Goal: Information Seeking & Learning: Learn about a topic

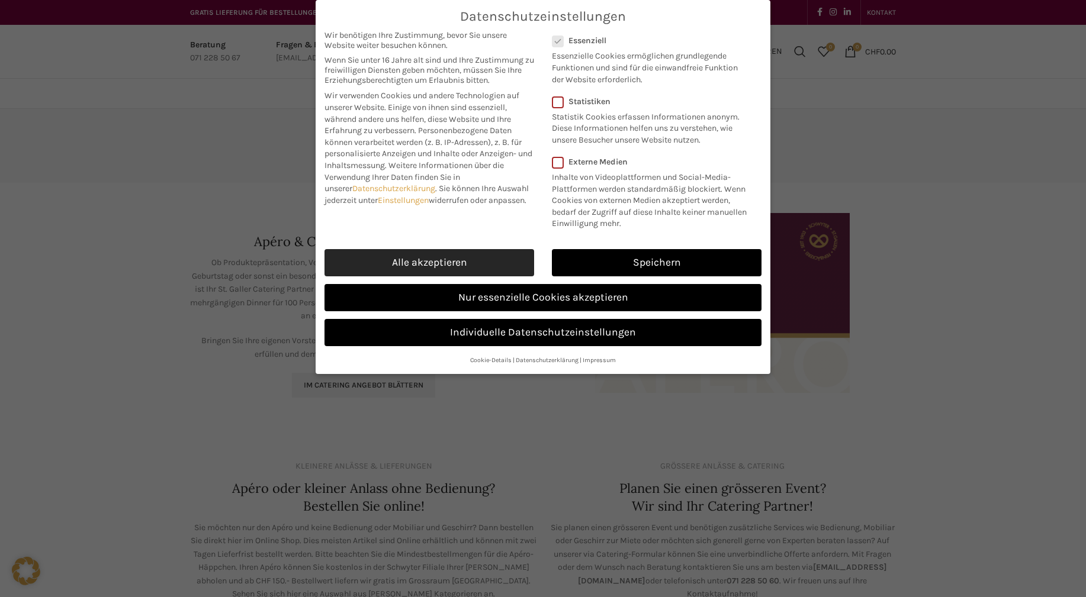
click at [418, 266] on link "Alle akzeptieren" at bounding box center [429, 262] width 210 height 27
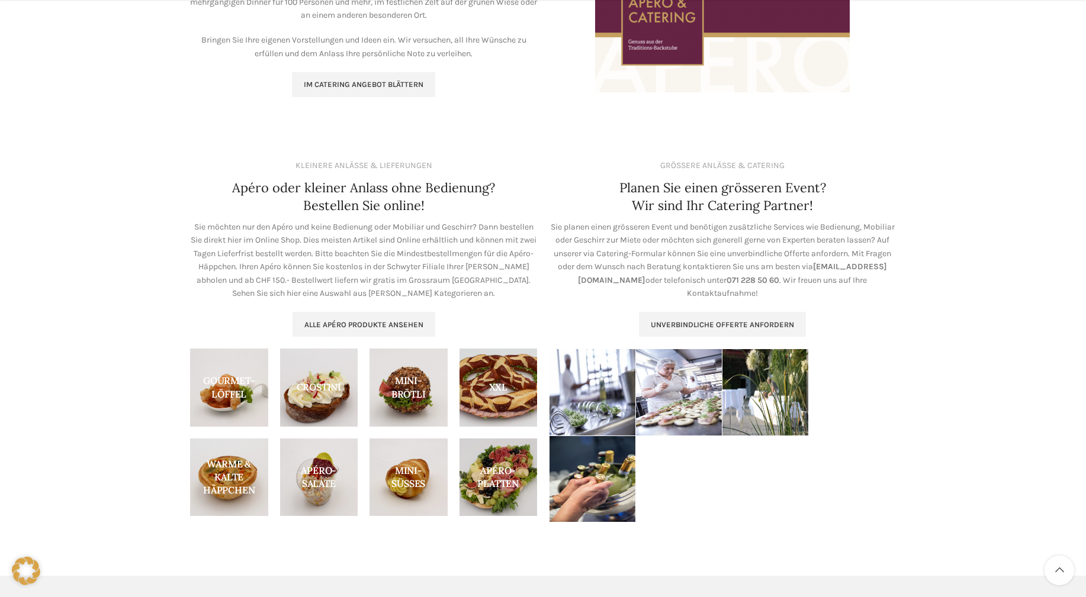
scroll to position [302, 0]
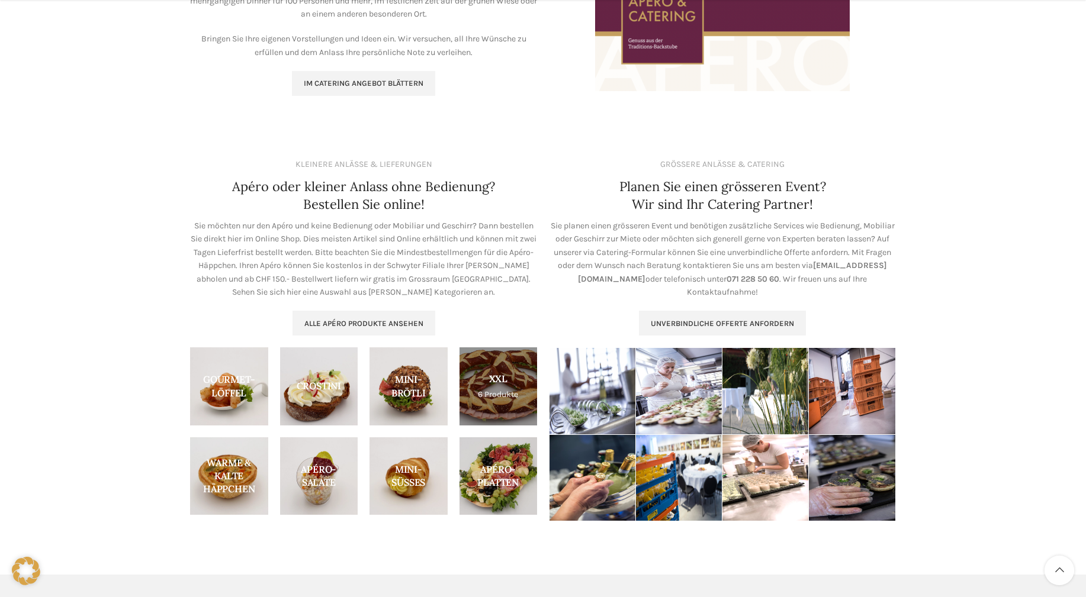
click at [488, 403] on link "Product category xxl" at bounding box center [498, 387] width 78 height 78
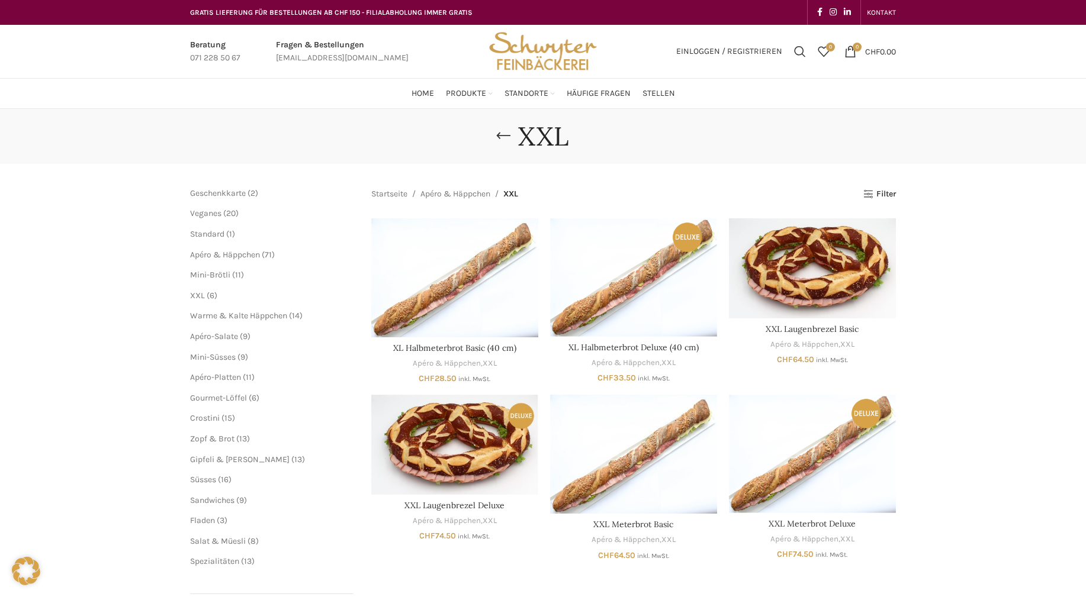
drag, startPoint x: 457, startPoint y: 564, endPoint x: 465, endPoint y: 562, distance: 8.5
click at [462, 561] on div "Startseite Apéro & Häppchen XXL Alle 6 Ergebnisse werden angezeigt Seitenleiste…" at bounding box center [633, 435] width 525 height 495
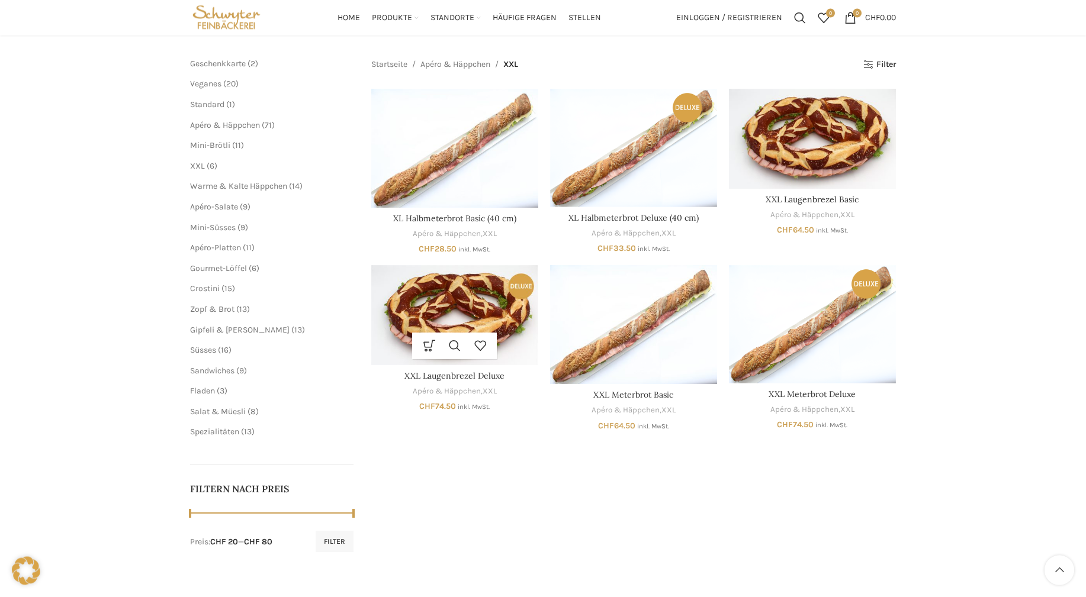
scroll to position [121, 0]
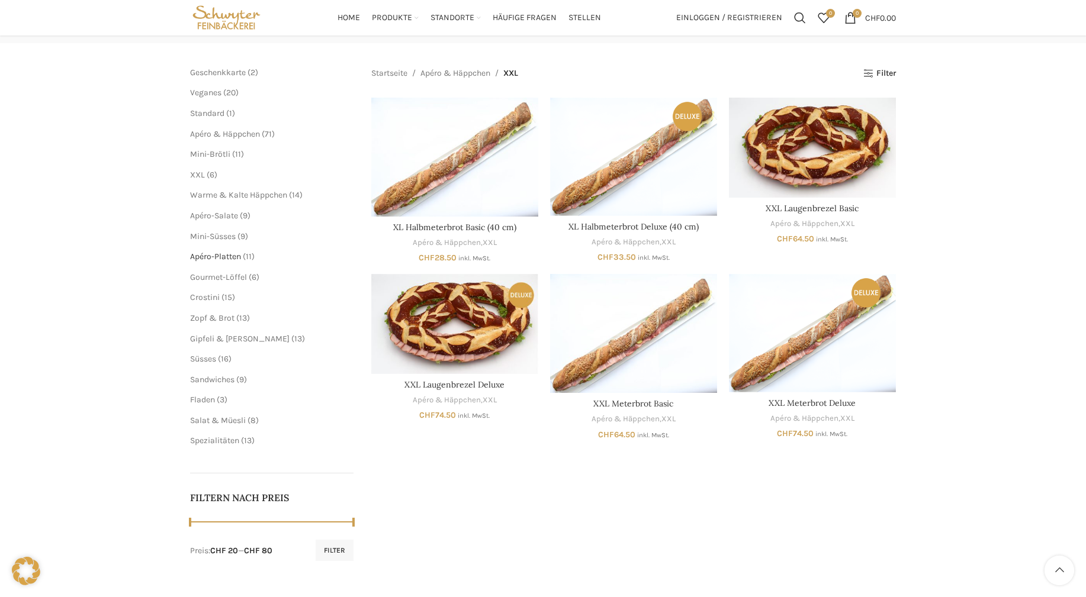
click at [228, 255] on span "Apéro-Platten" at bounding box center [215, 257] width 51 height 10
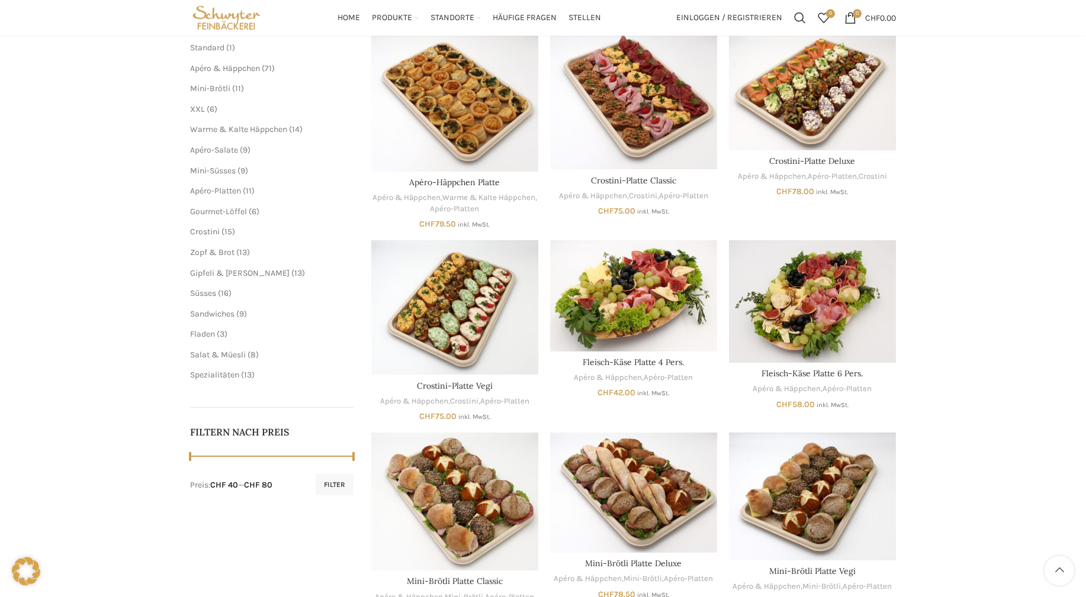
scroll to position [181, 0]
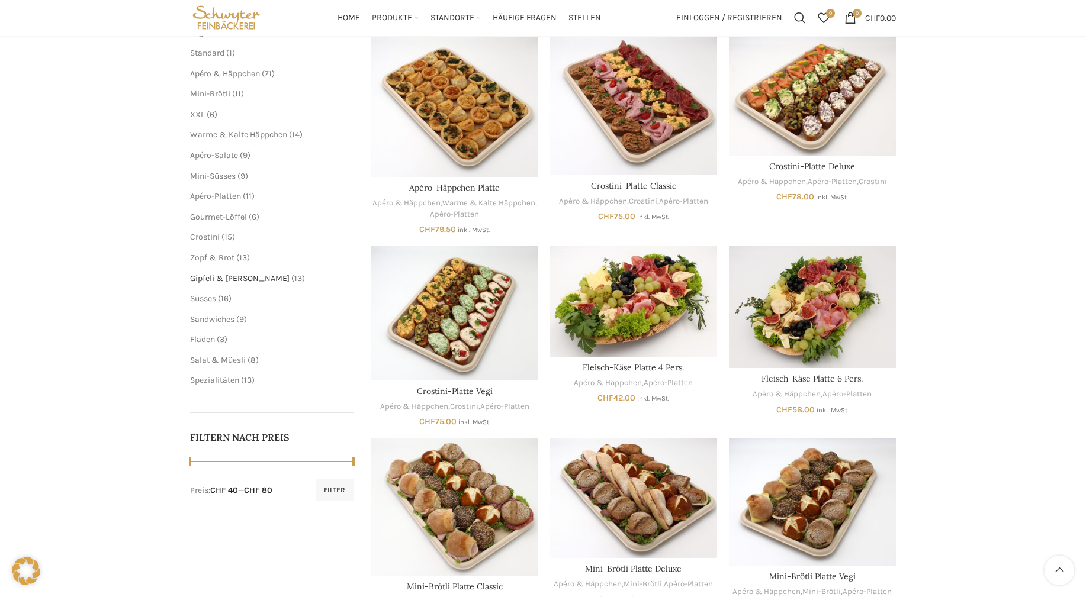
click at [217, 279] on span "Gipfeli & [PERSON_NAME]" at bounding box center [239, 279] width 99 height 10
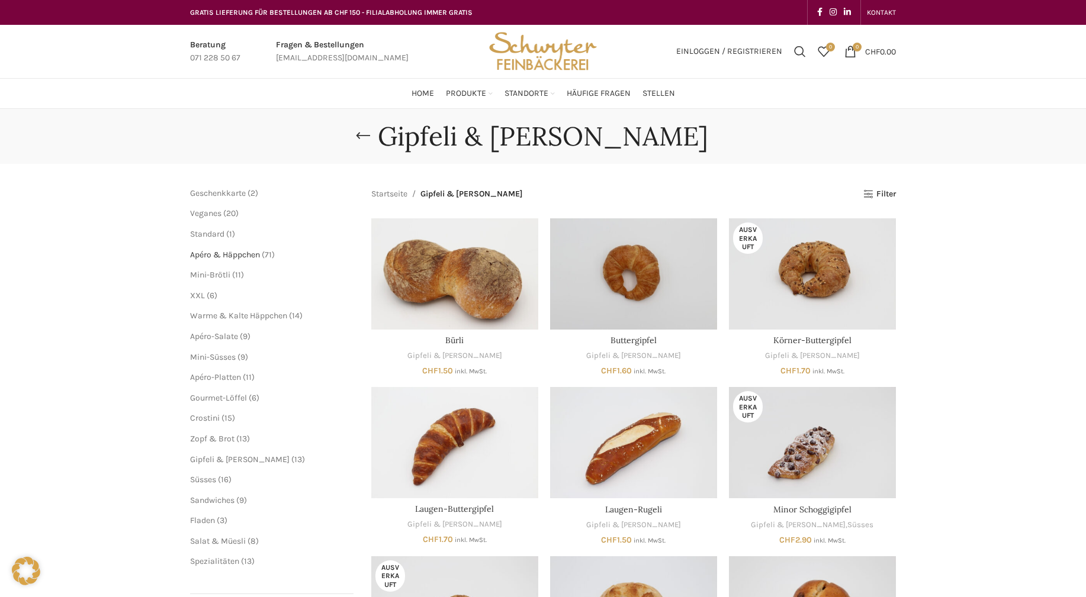
click at [223, 252] on span "Apéro & Häppchen" at bounding box center [225, 255] width 70 height 10
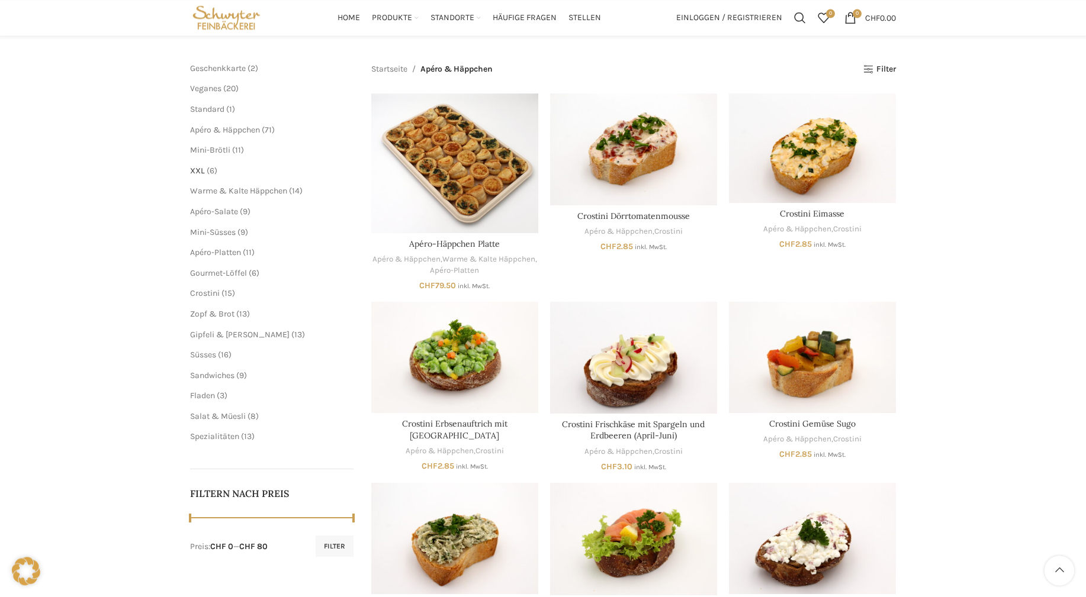
scroll to position [121, 0]
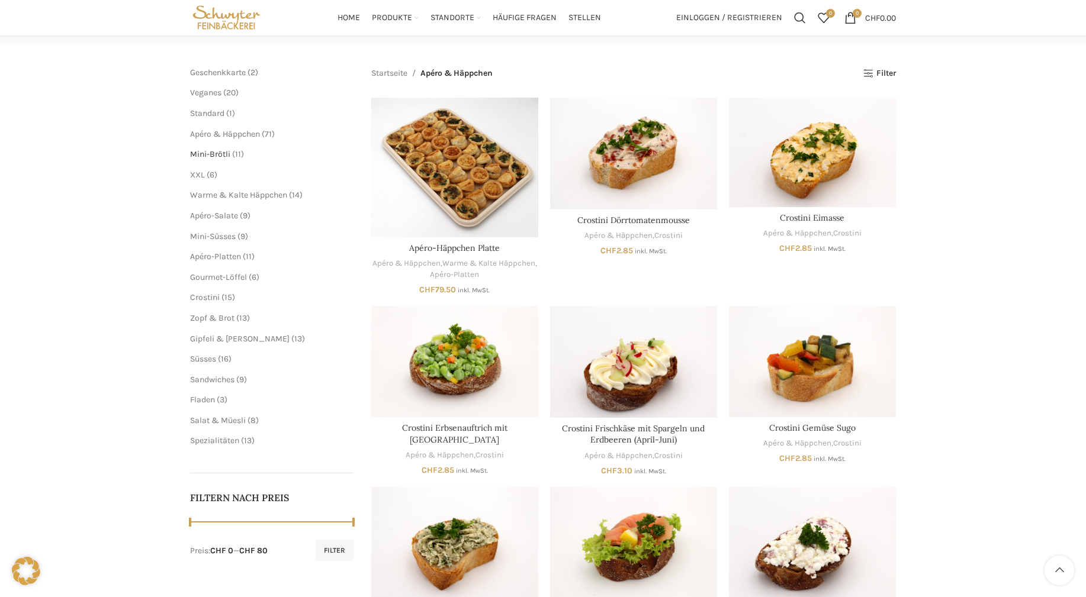
click at [204, 153] on span "Mini-Brötli" at bounding box center [210, 154] width 40 height 10
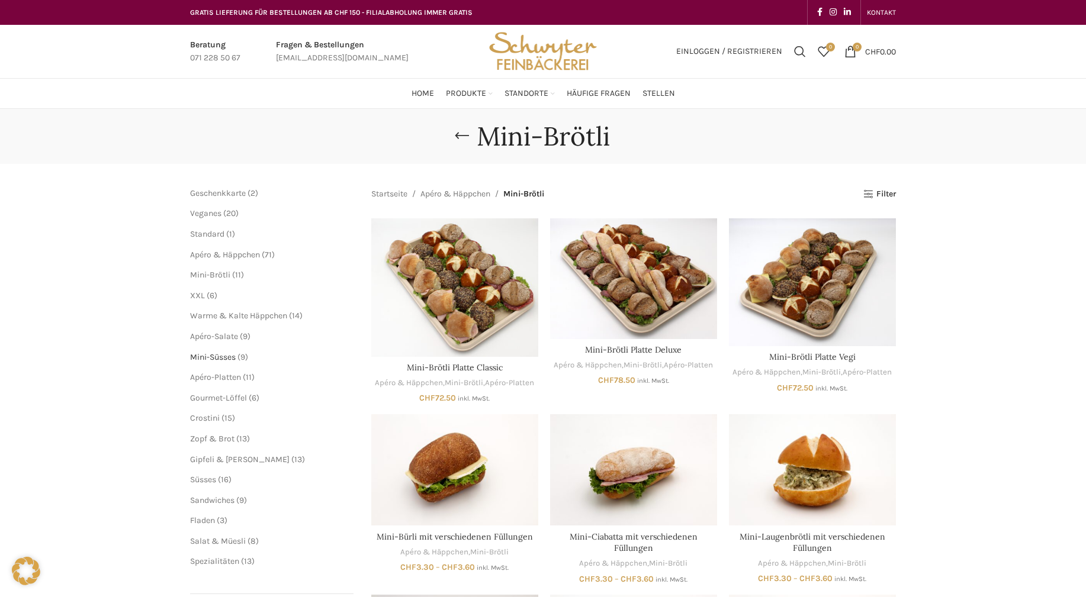
click at [220, 356] on span "Mini-Süsses" at bounding box center [213, 357] width 46 height 10
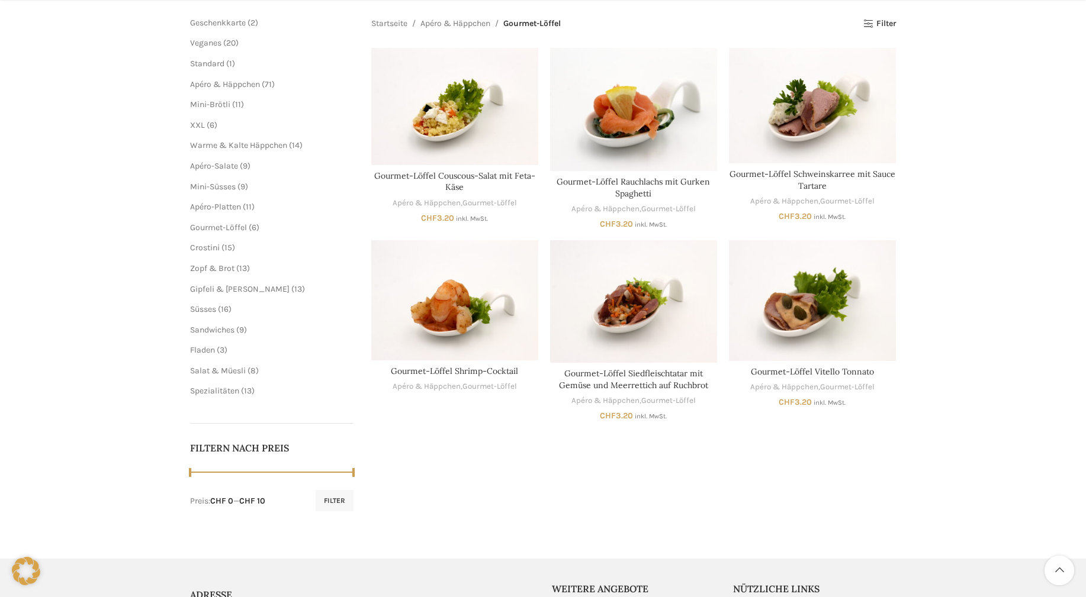
scroll to position [181, 0]
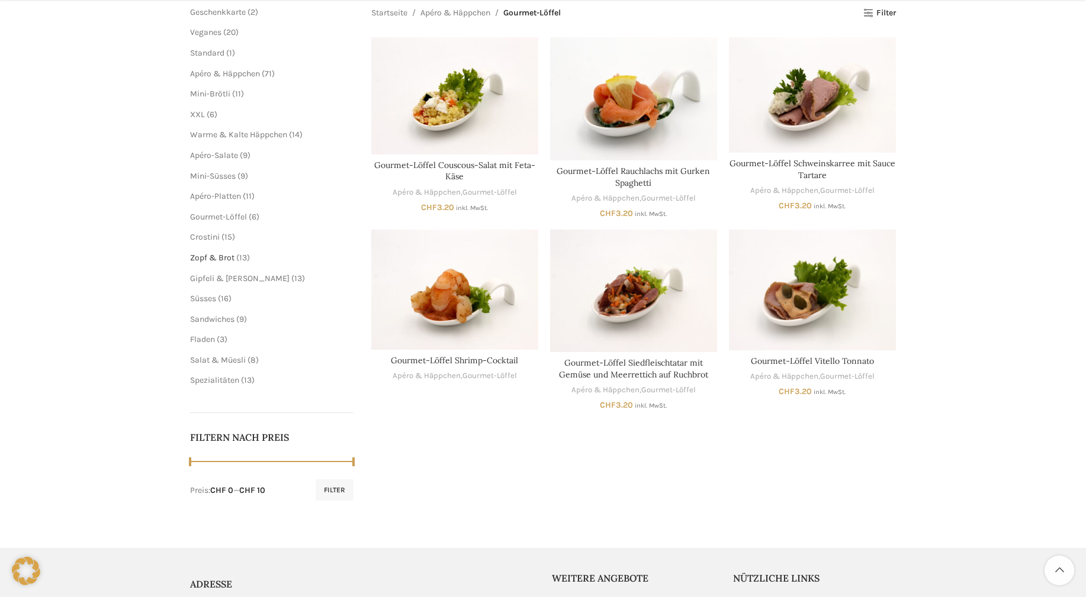
click at [214, 258] on span "Zopf & Brot" at bounding box center [212, 258] width 44 height 10
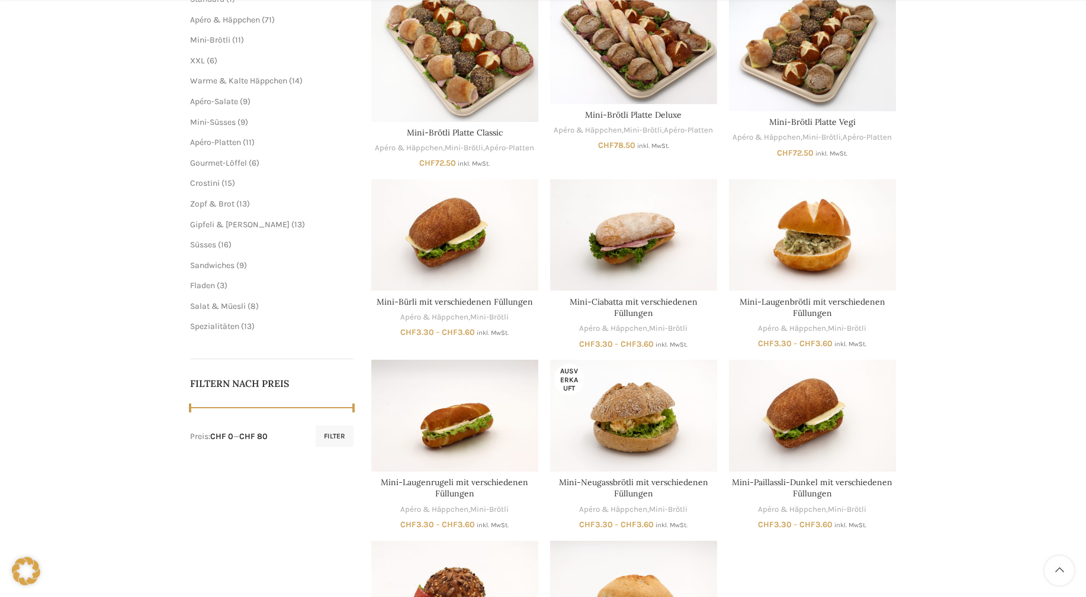
scroll to position [242, 0]
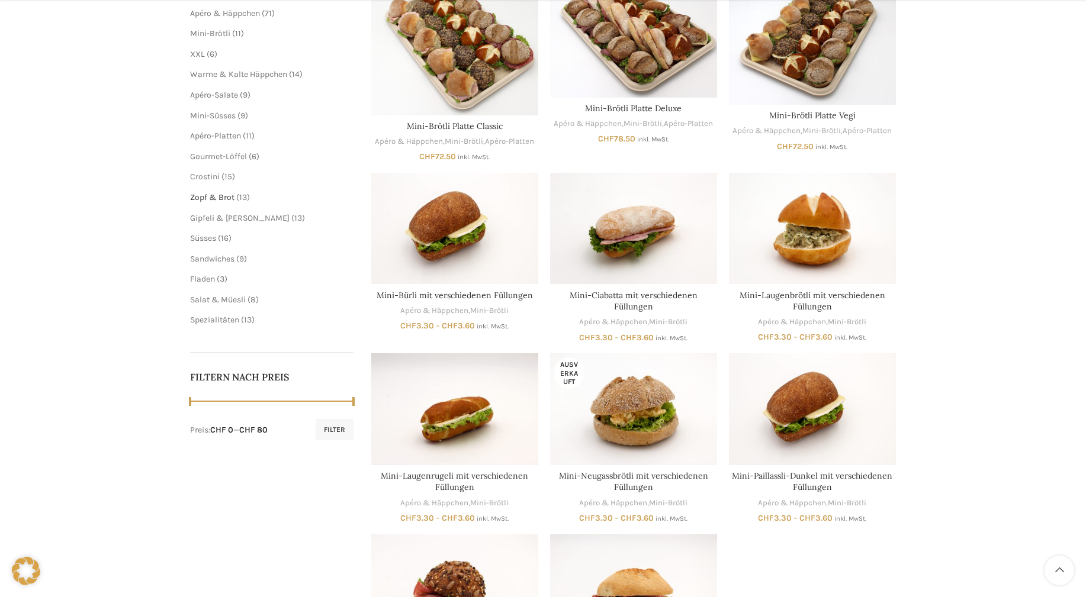
click at [211, 198] on span "Zopf & Brot" at bounding box center [212, 197] width 44 height 10
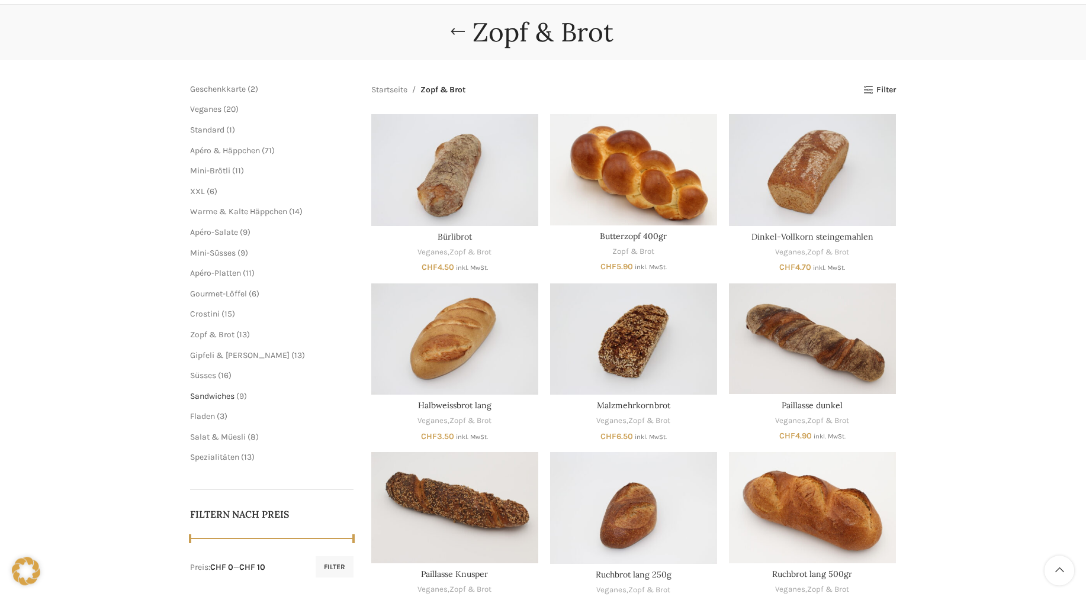
scroll to position [121, 0]
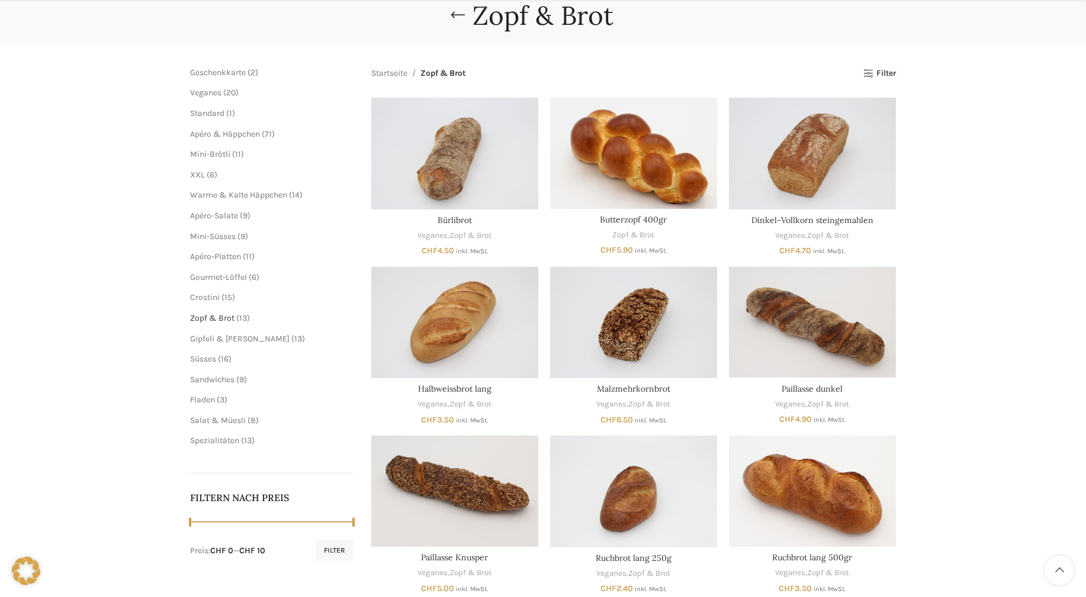
click at [219, 316] on span "Zopf & Brot" at bounding box center [212, 318] width 44 height 10
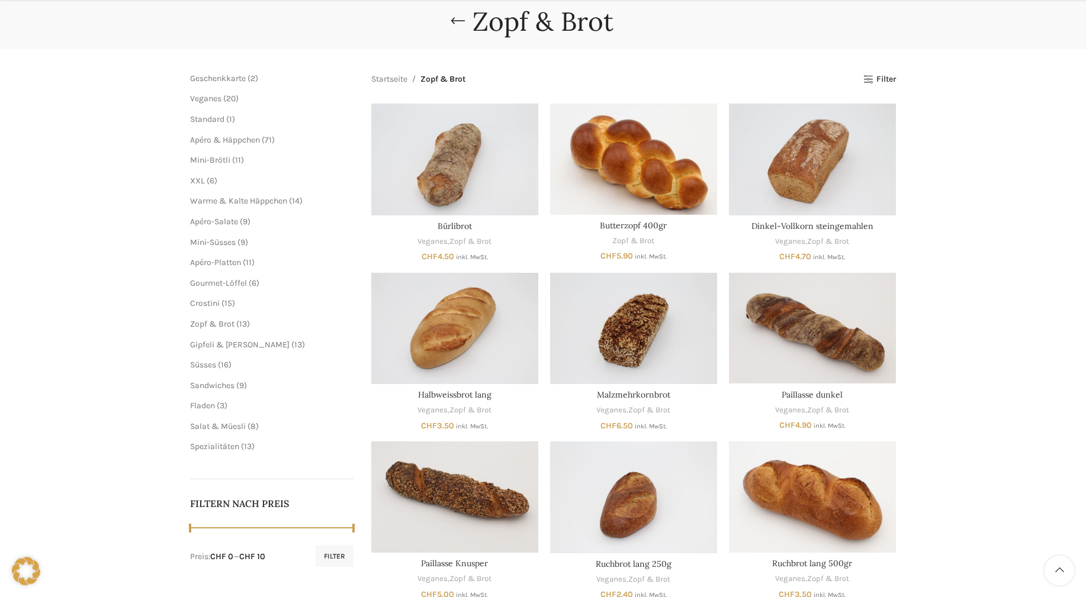
scroll to position [121, 0]
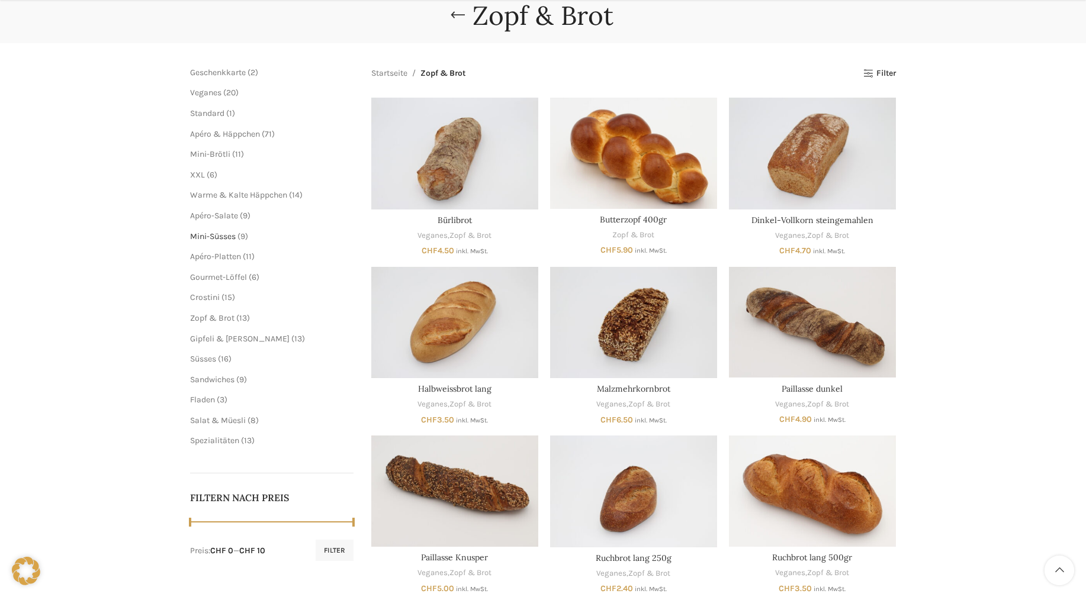
click at [204, 238] on span "Mini-Süsses" at bounding box center [213, 236] width 46 height 10
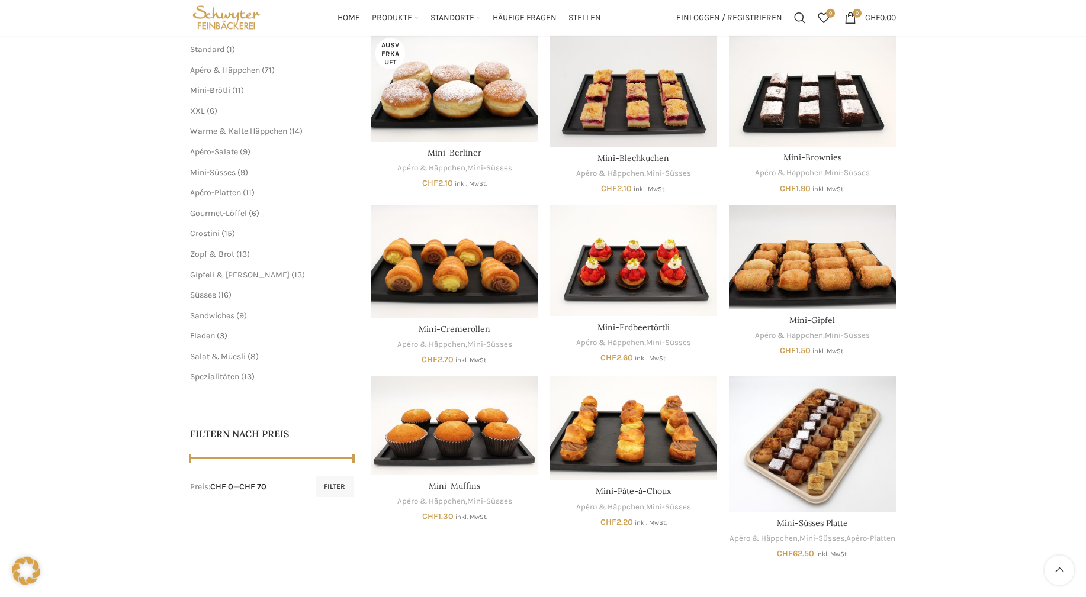
scroll to position [181, 0]
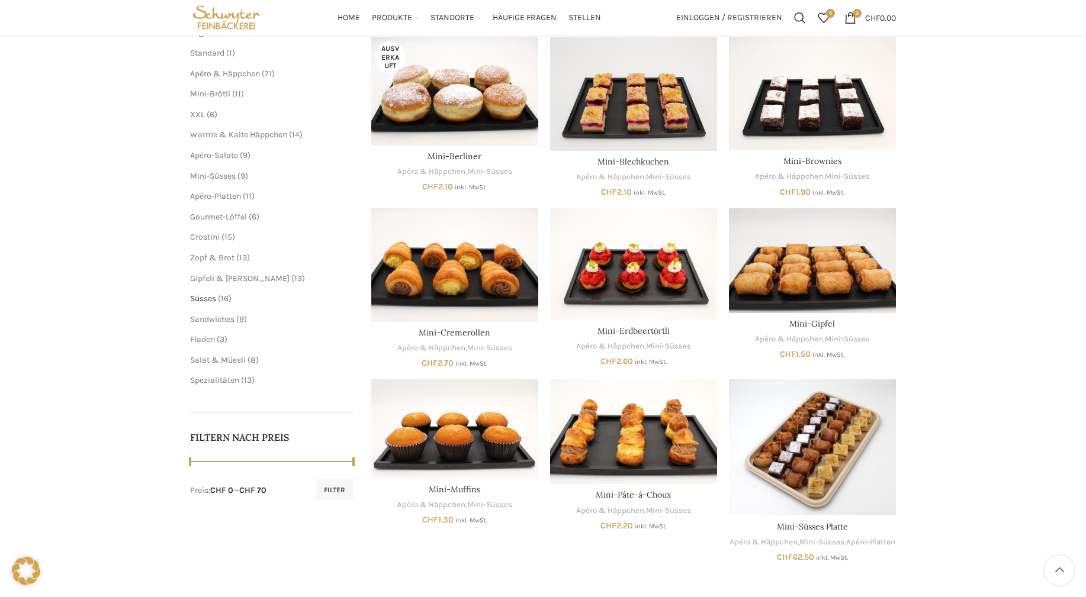
click at [207, 300] on span "Süsses" at bounding box center [203, 299] width 26 height 10
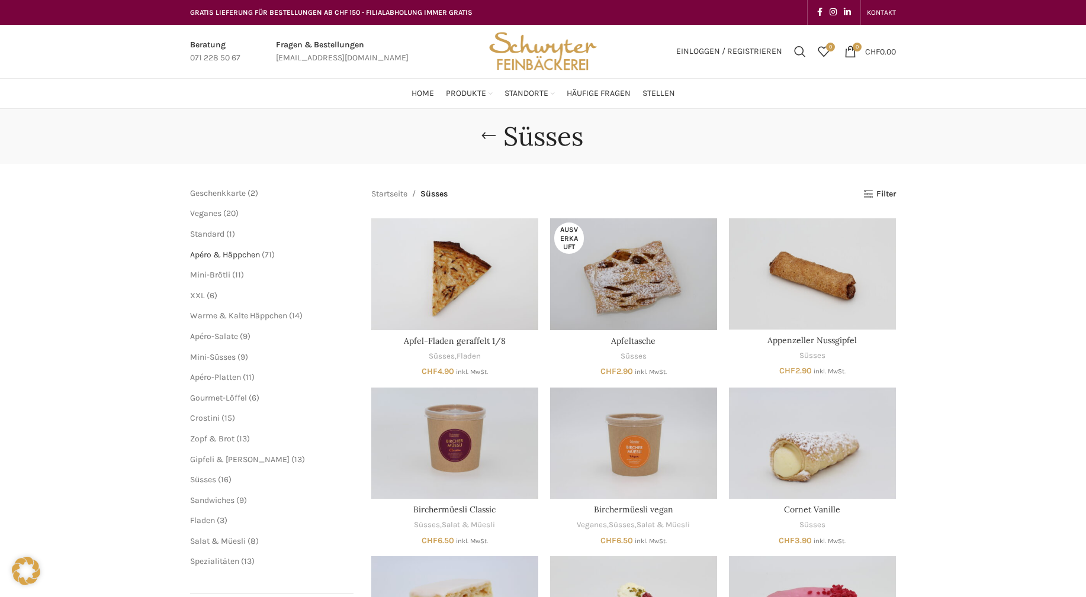
click at [227, 252] on span "Apéro & Häppchen" at bounding box center [225, 255] width 70 height 10
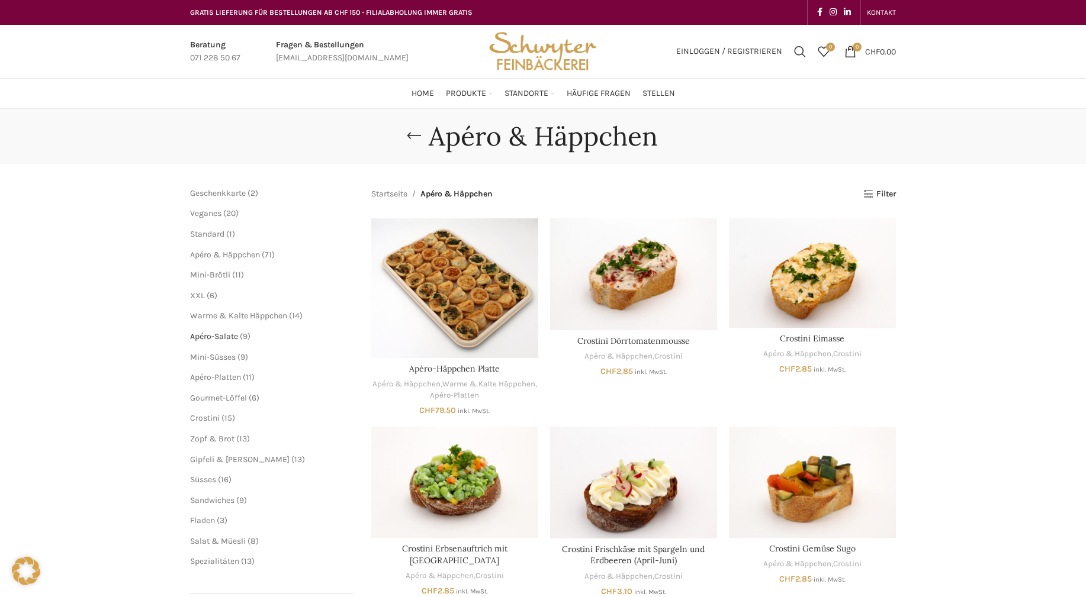
click at [226, 339] on span "Apéro-Salate" at bounding box center [214, 337] width 48 height 10
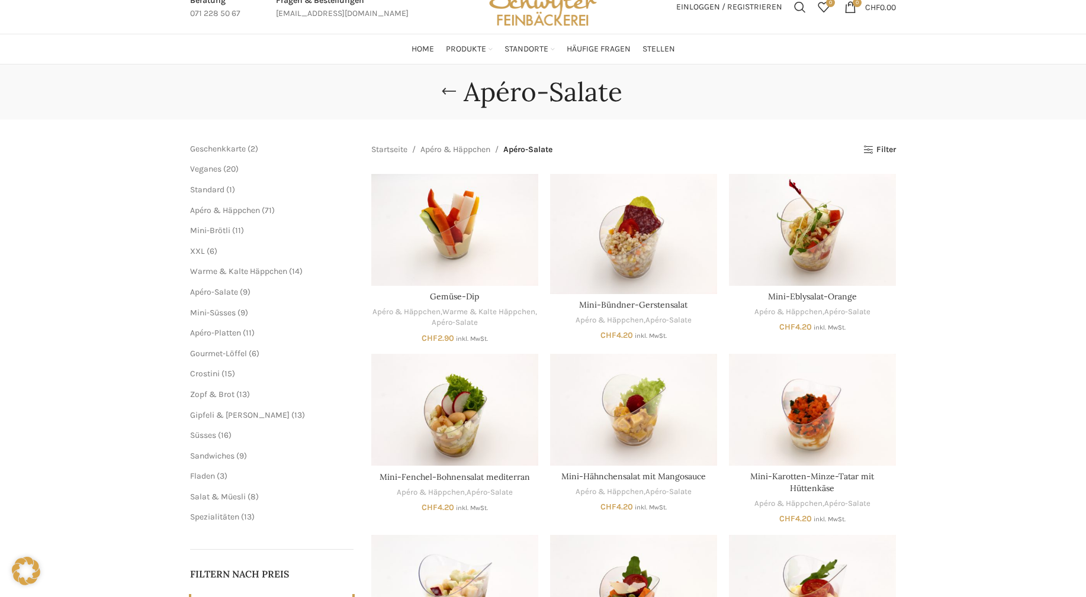
scroll to position [60, 0]
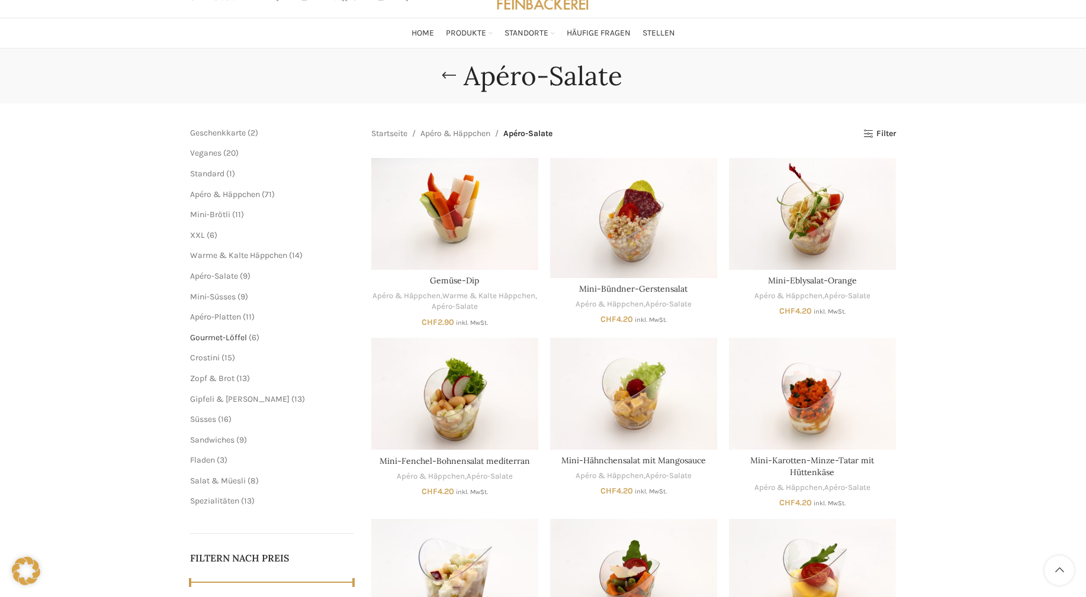
click at [217, 337] on span "Gourmet-Löffel" at bounding box center [218, 338] width 57 height 10
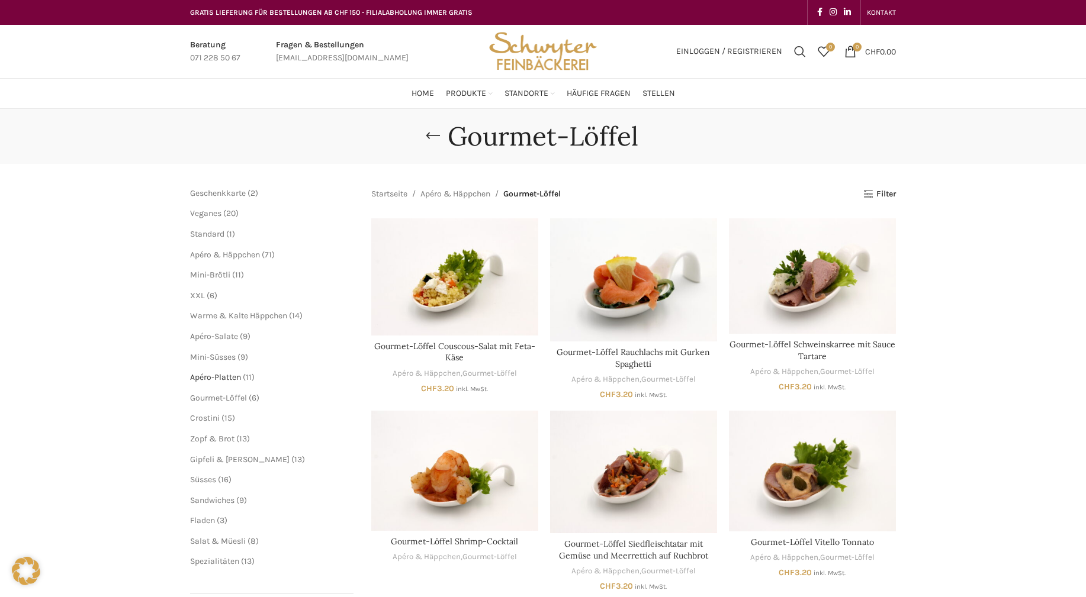
click at [210, 381] on span "Apéro-Platten" at bounding box center [215, 377] width 51 height 10
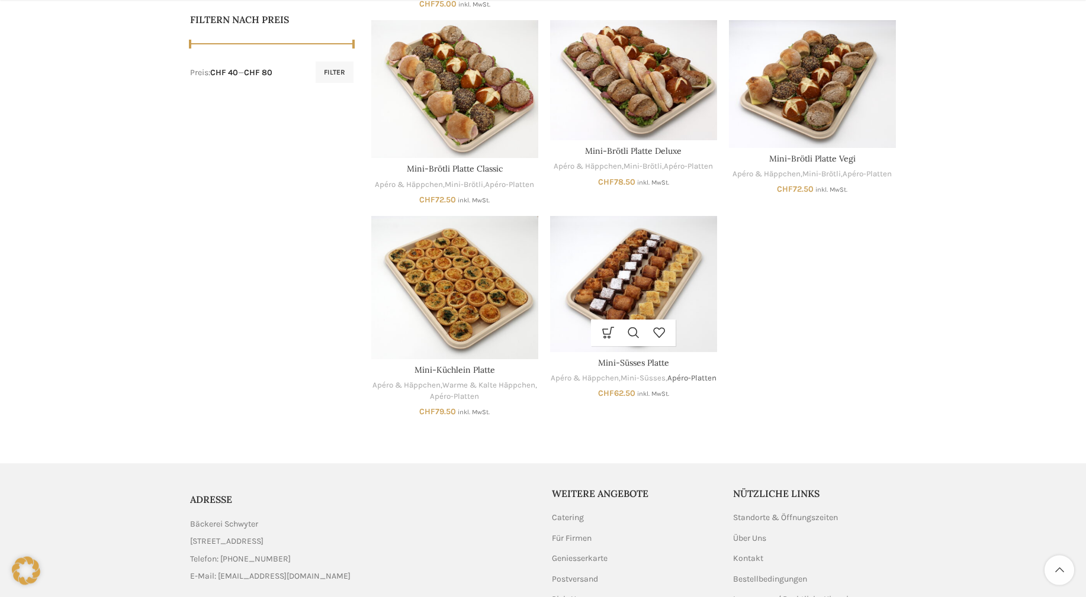
scroll to position [604, 0]
